Goal: Task Accomplishment & Management: Complete application form

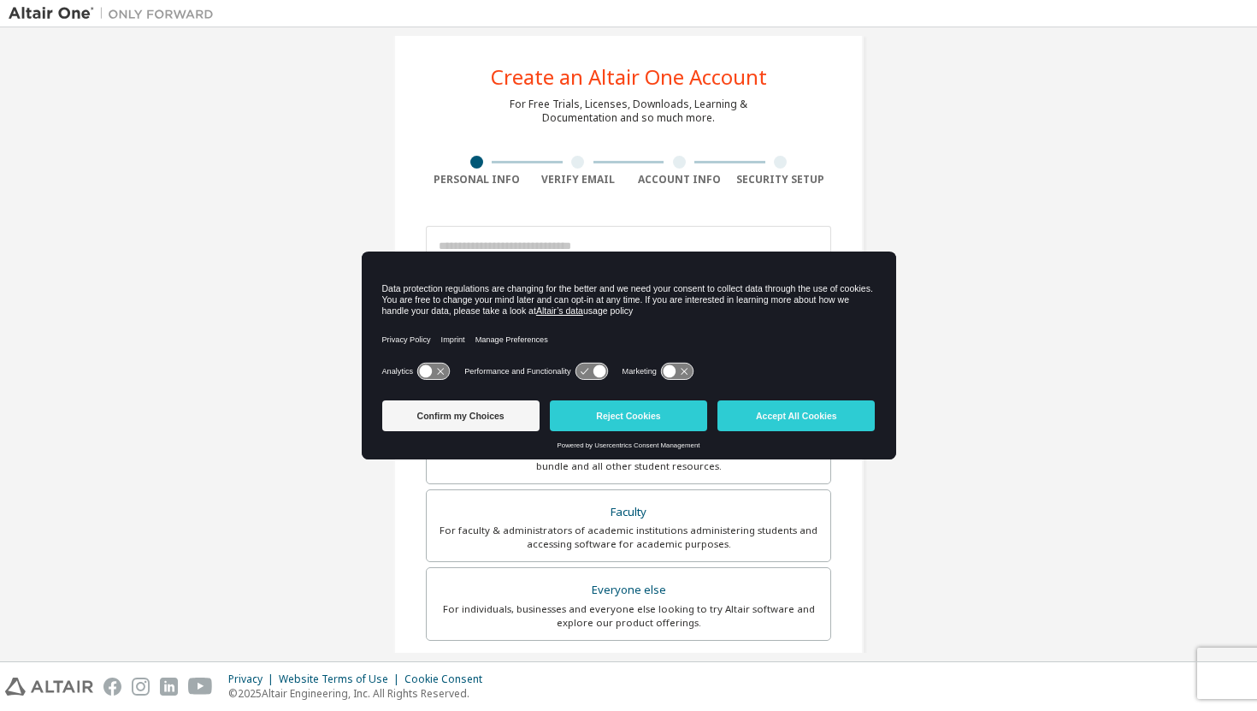
scroll to position [28, 0]
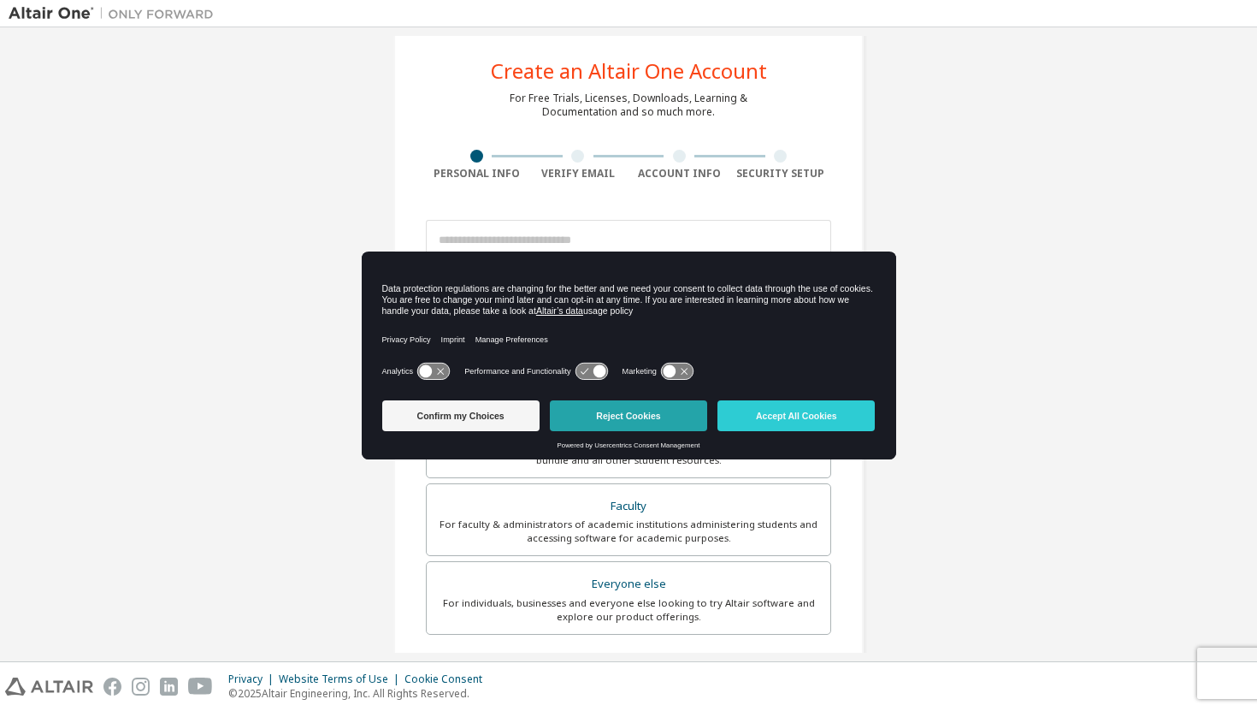
click at [693, 411] on button "Reject Cookies" at bounding box center [628, 415] width 157 height 31
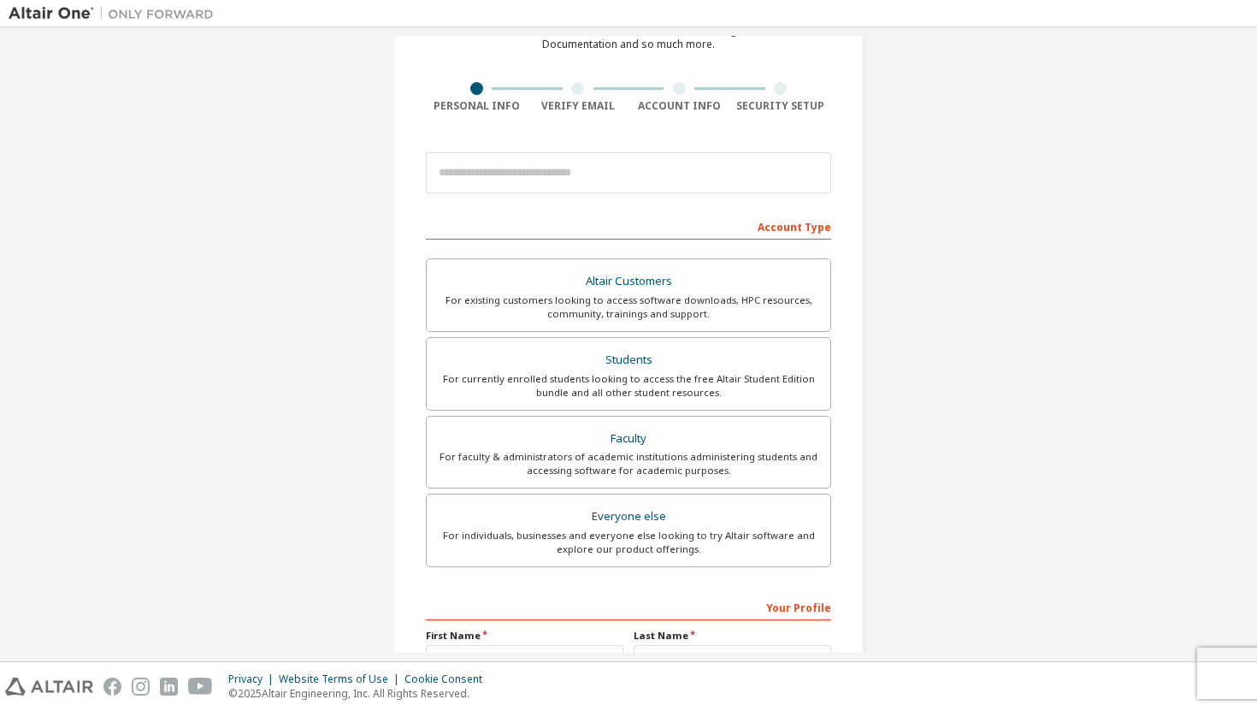
scroll to position [95, 0]
click at [693, 390] on div "For currently enrolled students looking to access the free Altair Student Editi…" at bounding box center [628, 386] width 383 height 27
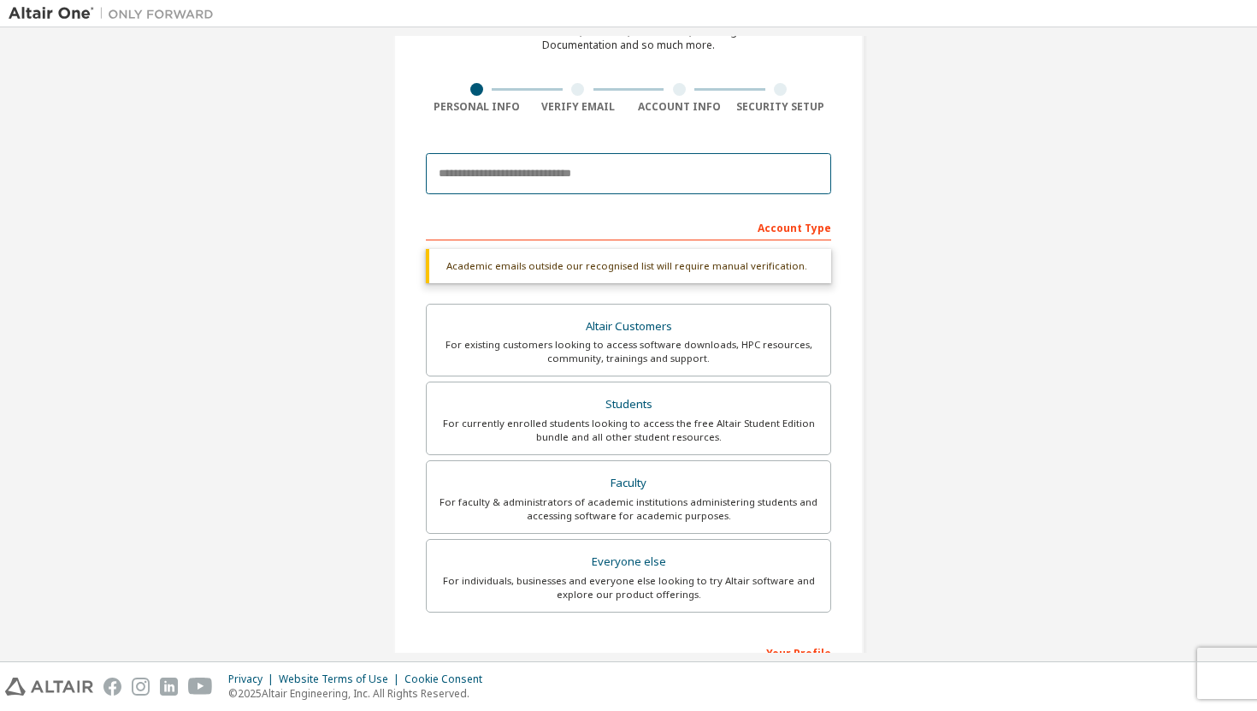
click at [618, 183] on input "email" at bounding box center [628, 173] width 405 height 41
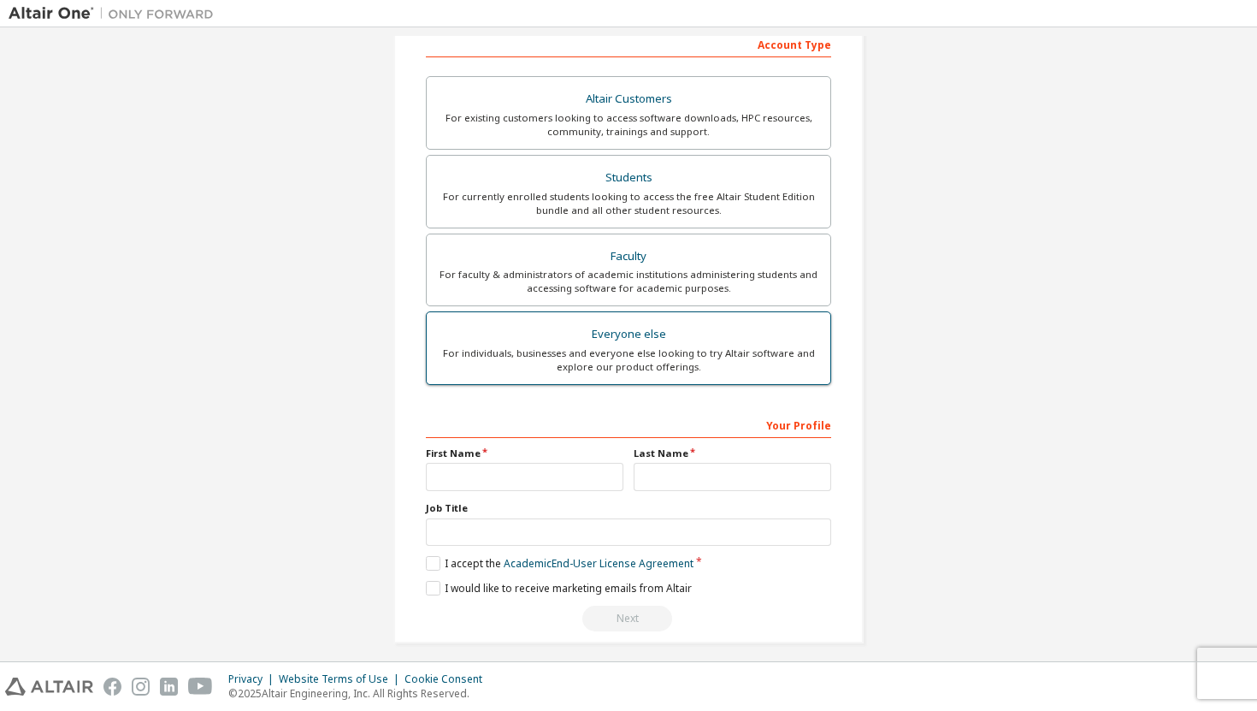
scroll to position [280, 0]
type input "**********"
click at [601, 475] on input "text" at bounding box center [525, 474] width 198 height 28
type input "*"
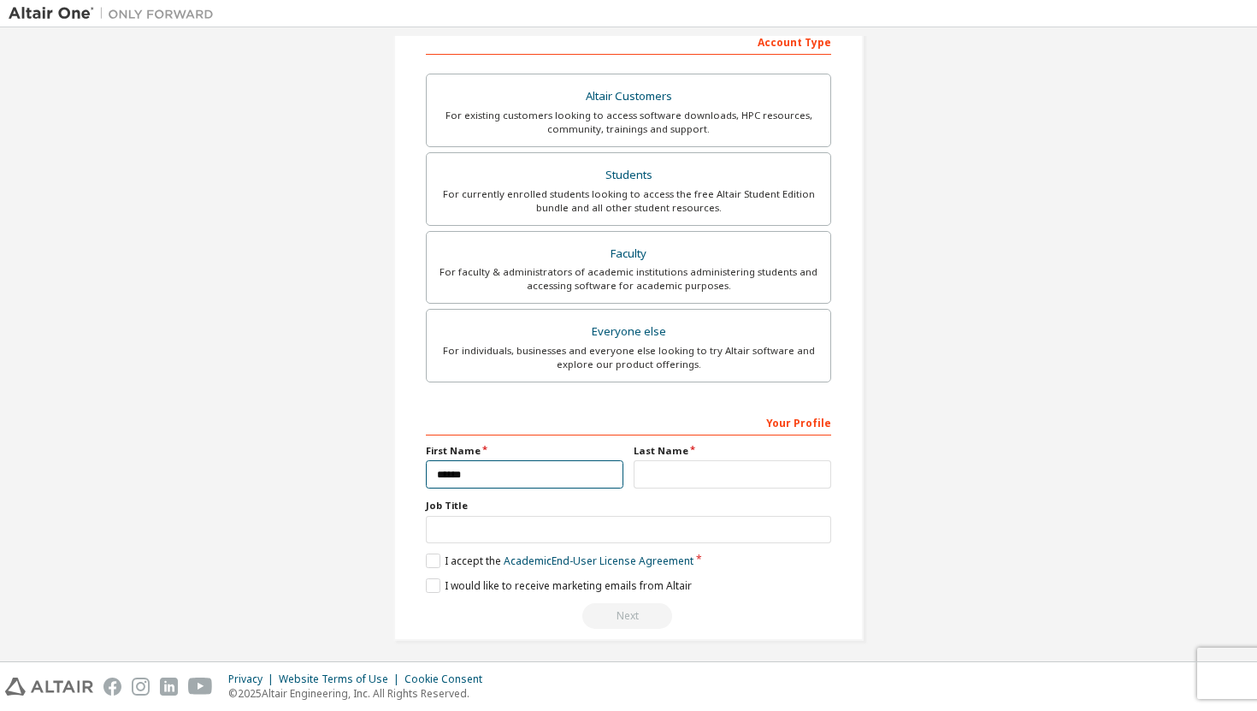
type input "*****"
type input "**********"
click at [437, 558] on label "I accept the Academic End-User License Agreement" at bounding box center [560, 560] width 268 height 15
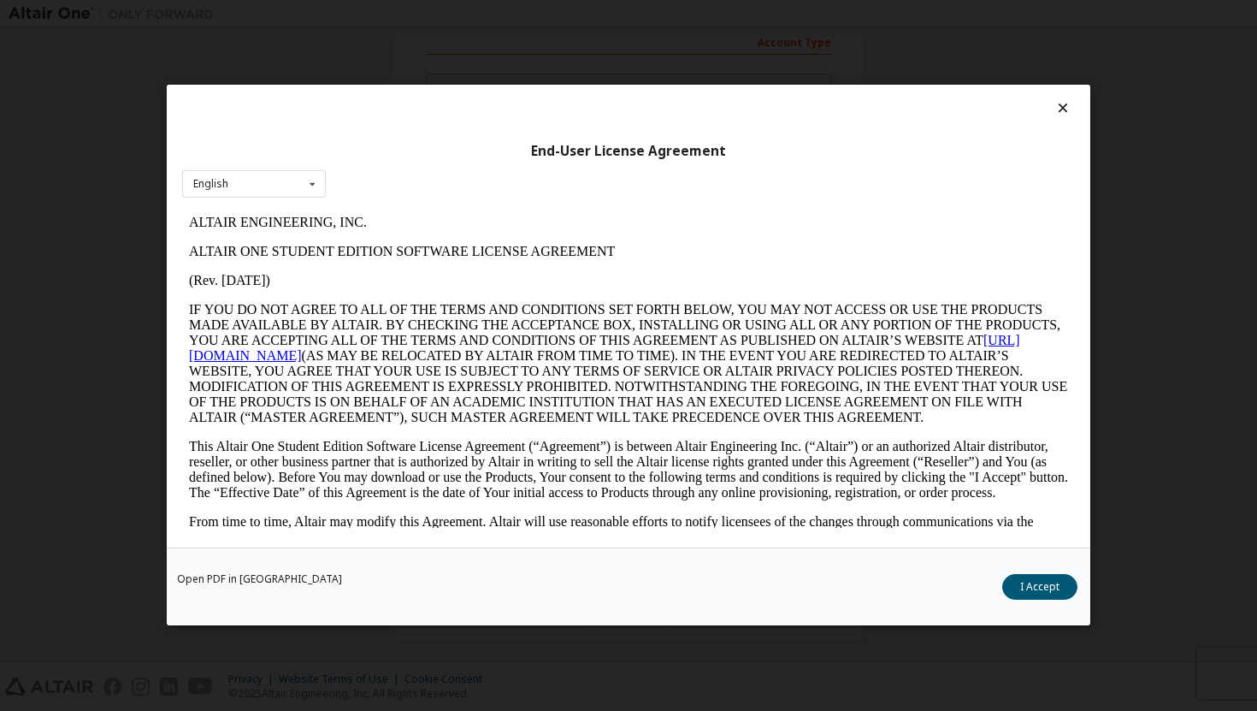
scroll to position [0, 0]
click at [1042, 587] on button "I Accept" at bounding box center [1039, 588] width 75 height 26
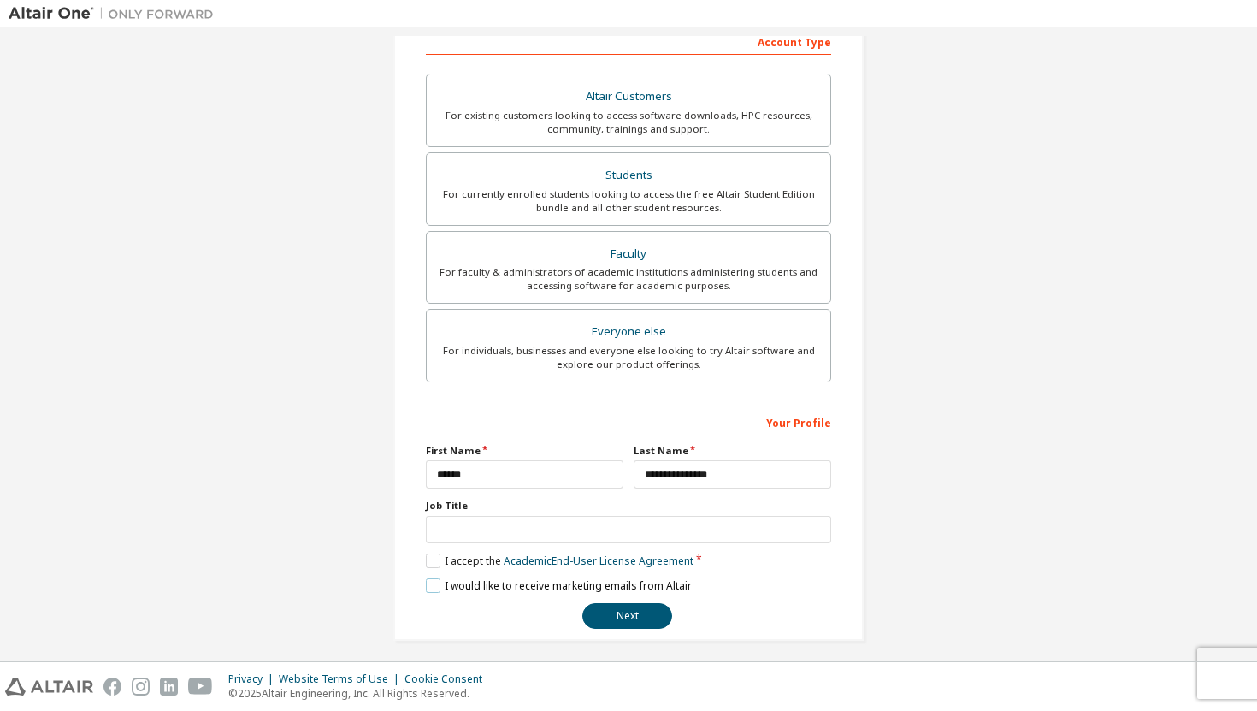
click at [430, 585] on label "I would like to receive marketing emails from Altair" at bounding box center [559, 585] width 266 height 15
click at [426, 587] on label "I would like to receive marketing emails from Altair" at bounding box center [559, 585] width 266 height 15
click at [606, 619] on button "Next" at bounding box center [627, 616] width 90 height 26
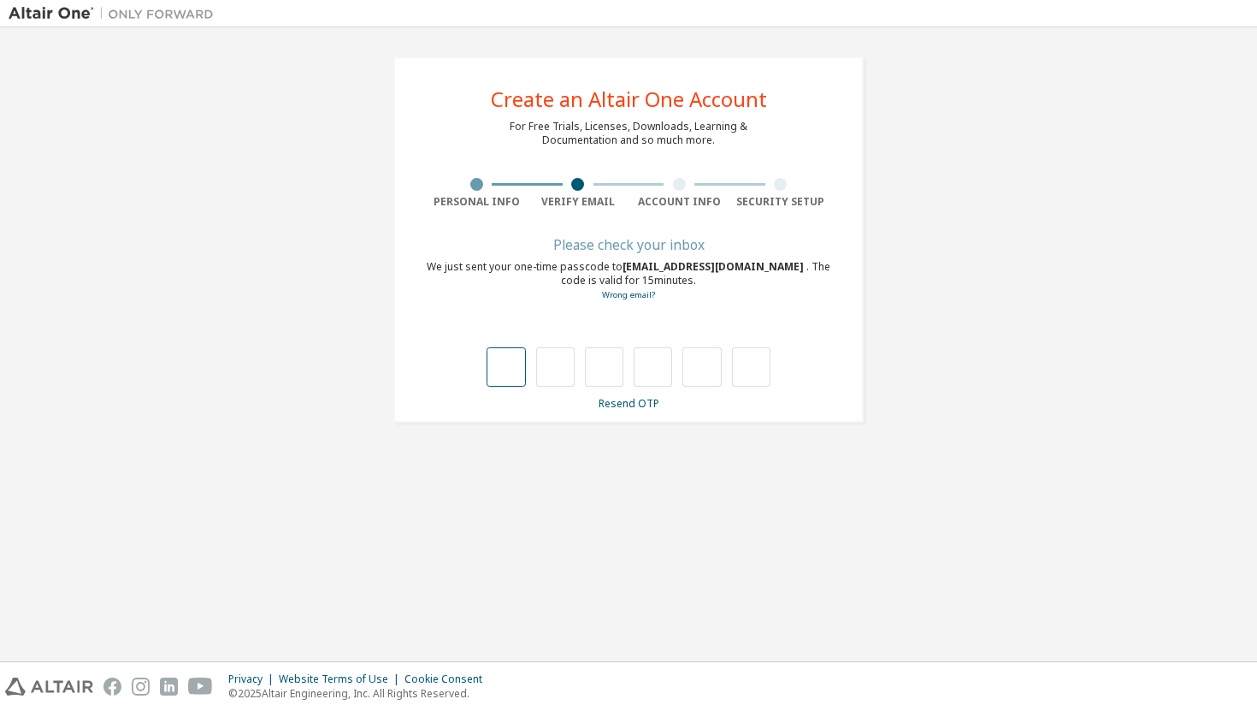
click at [512, 375] on input "text" at bounding box center [506, 366] width 38 height 39
type input "*"
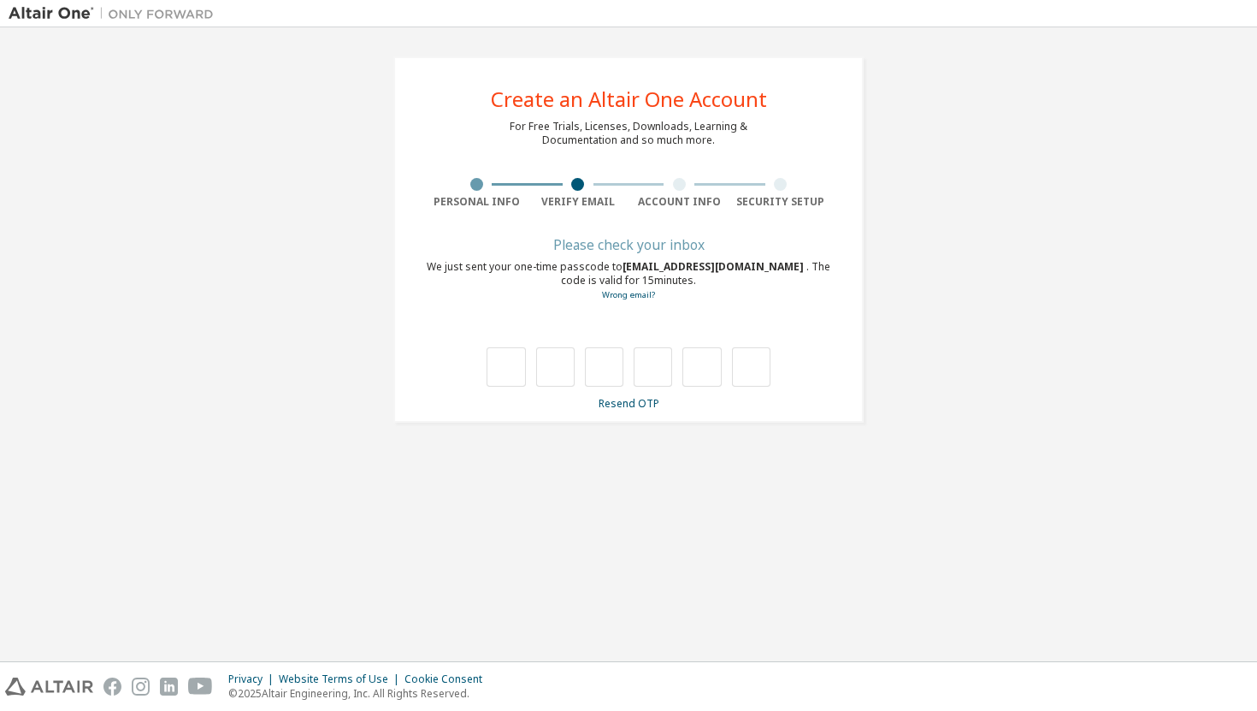
type input "*"
